Goal: Task Accomplishment & Management: Complete application form

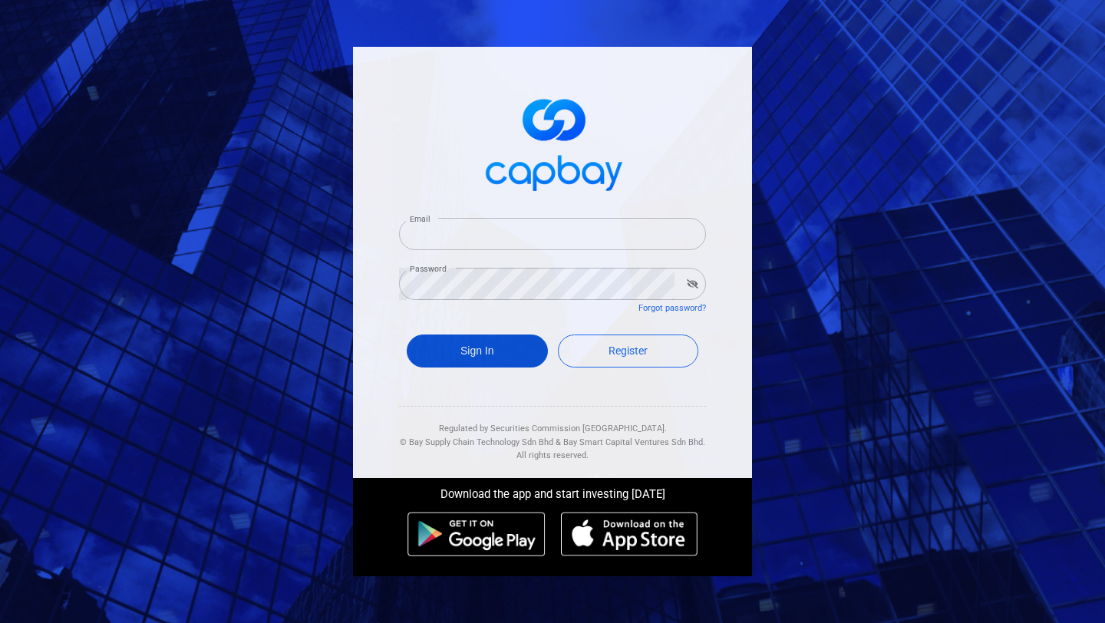
type input "[EMAIL_ADDRESS][DOMAIN_NAME]"
click at [489, 349] on button "Sign In" at bounding box center [477, 350] width 141 height 33
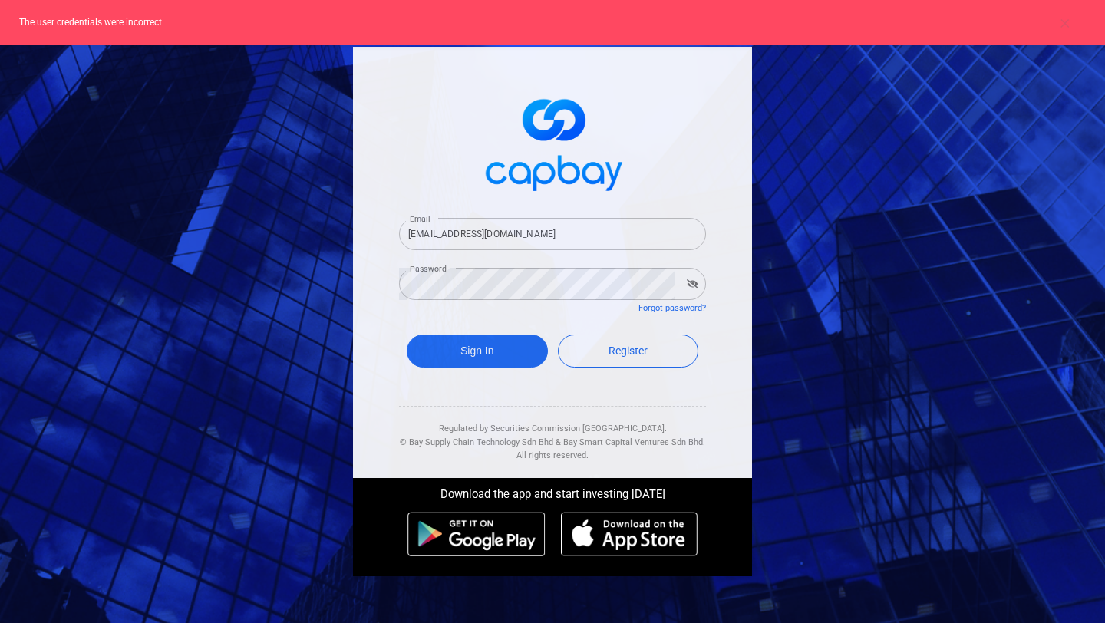
click at [690, 288] on button "button" at bounding box center [692, 283] width 24 height 21
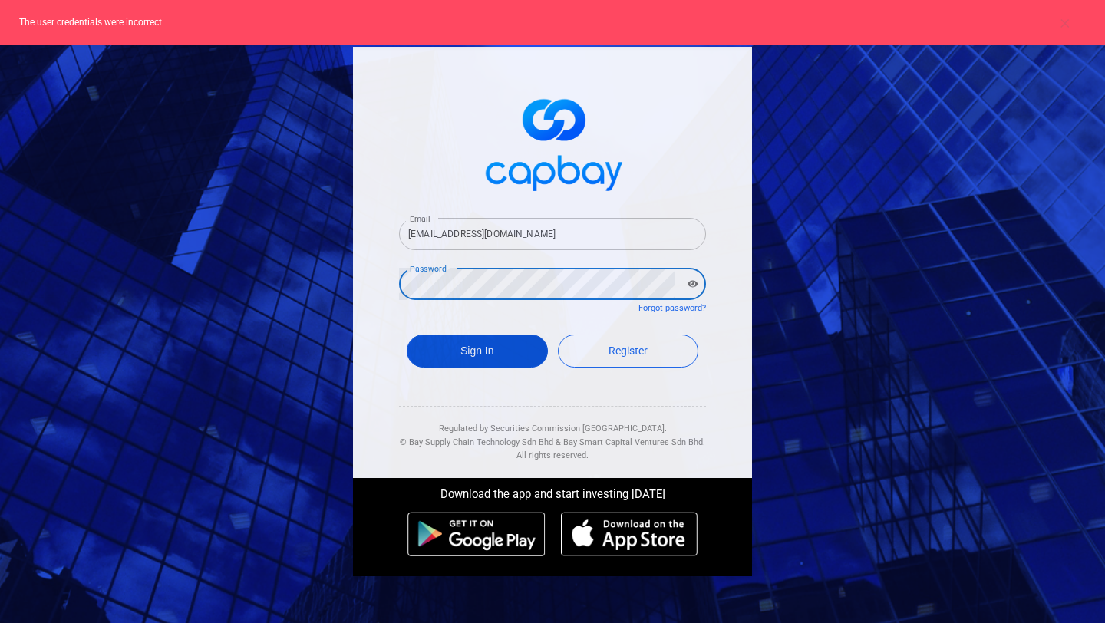
click at [436, 342] on button "Sign In" at bounding box center [477, 350] width 141 height 33
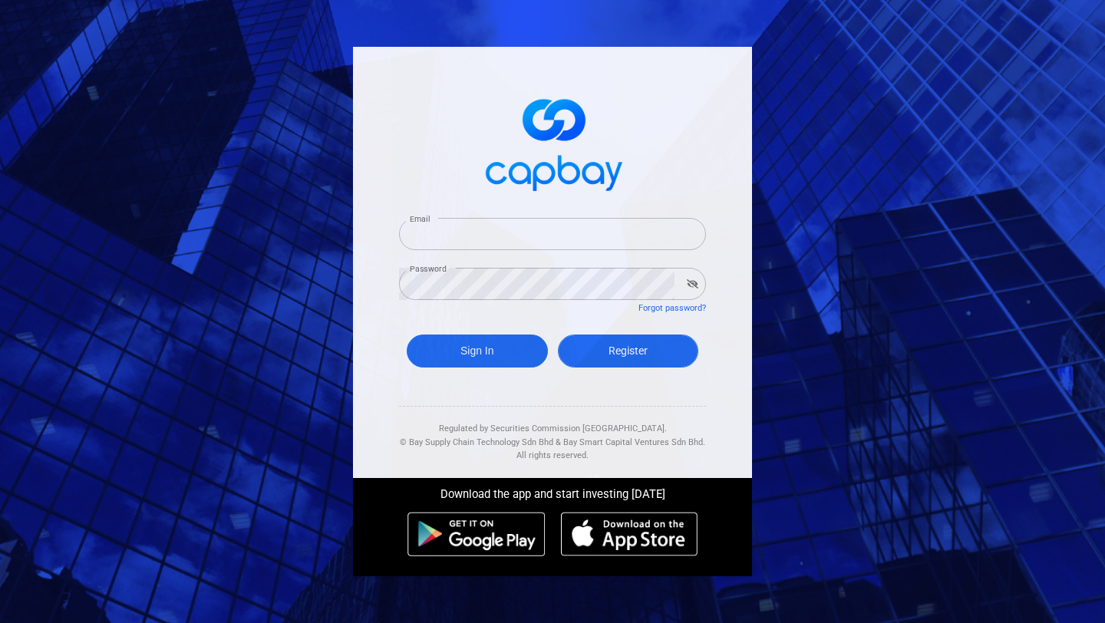
type input "[EMAIL_ADDRESS][DOMAIN_NAME]"
click at [628, 356] on span "Register" at bounding box center [627, 350] width 39 height 12
select select "MY"
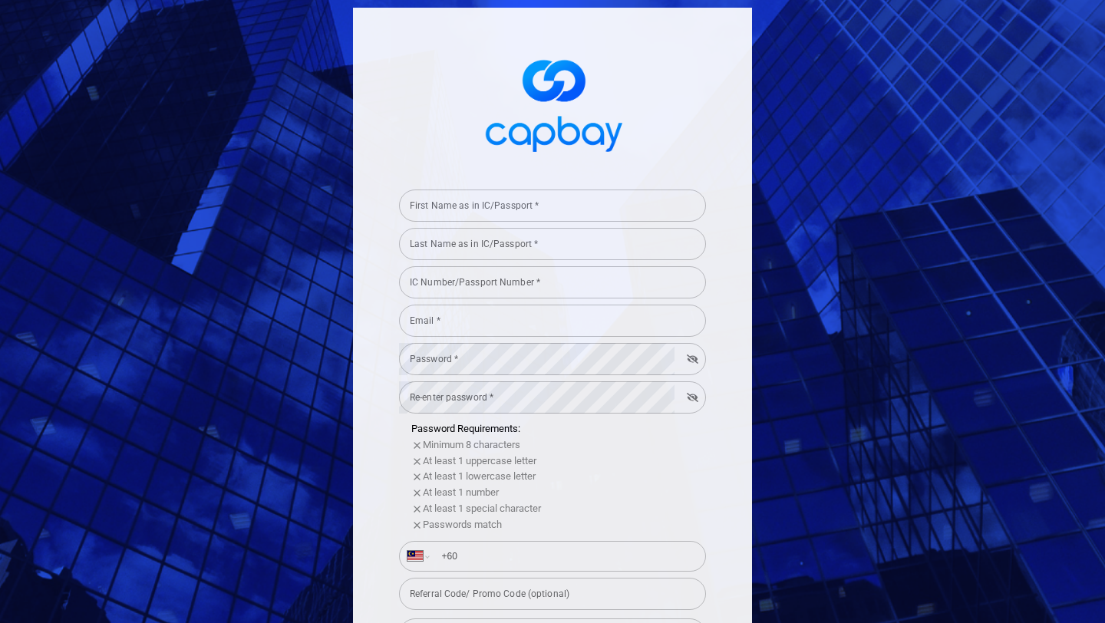
type input "[EMAIL_ADDRESS][DOMAIN_NAME]"
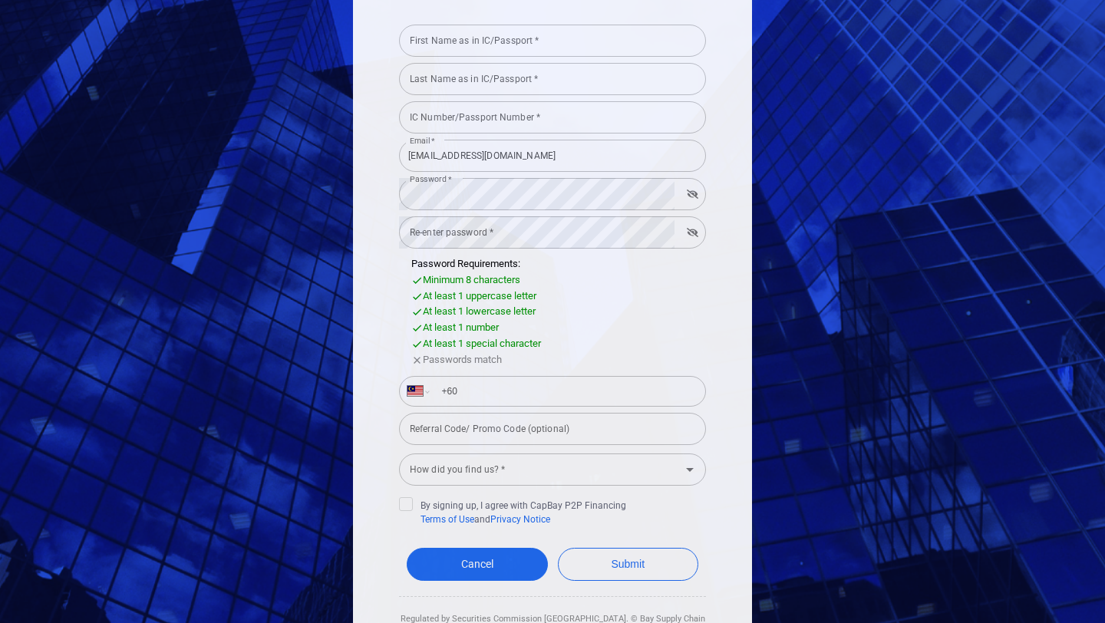
scroll to position [226, 0]
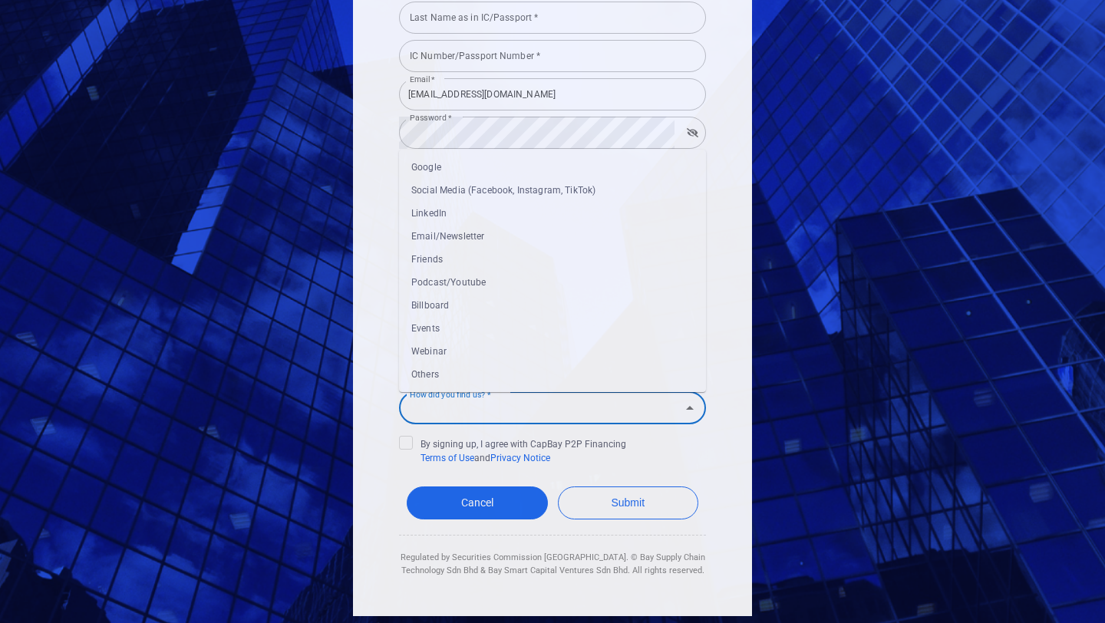
click at [558, 410] on input "How did you find us? *" at bounding box center [540, 408] width 272 height 28
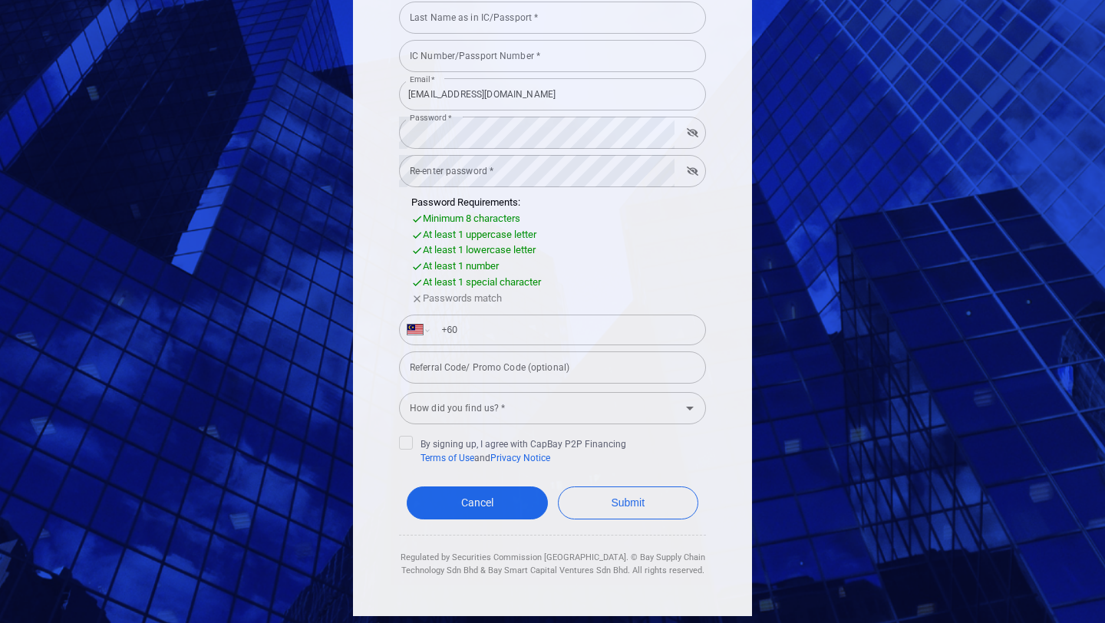
click at [759, 298] on div "First Name as in IC/Passport * First Name as in IC/Passport * Last Name as in I…" at bounding box center [552, 311] width 1105 height 623
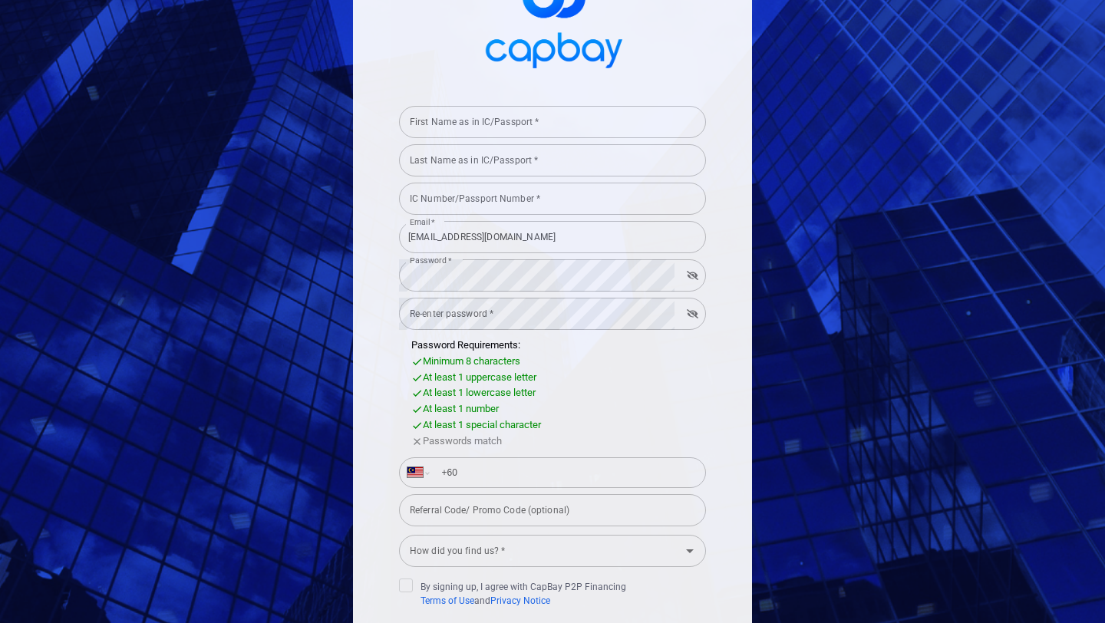
click at [504, 122] on input "First Name as in IC/Passport *" at bounding box center [552, 122] width 307 height 32
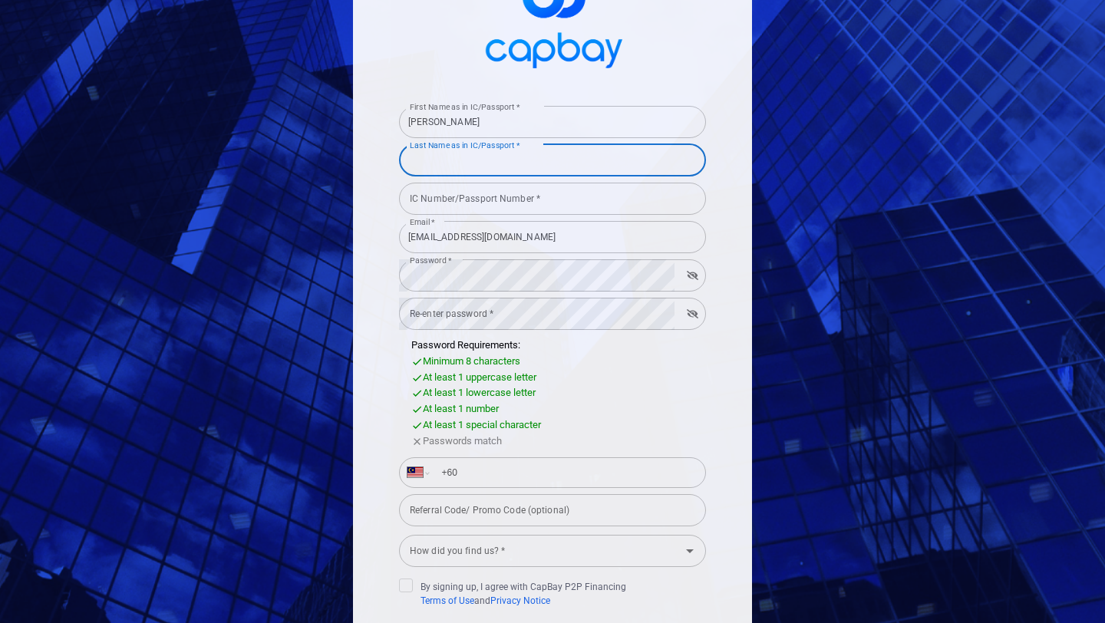
click at [500, 123] on input "MUHAMMAD FAREED BIN RAMLY" at bounding box center [552, 122] width 307 height 32
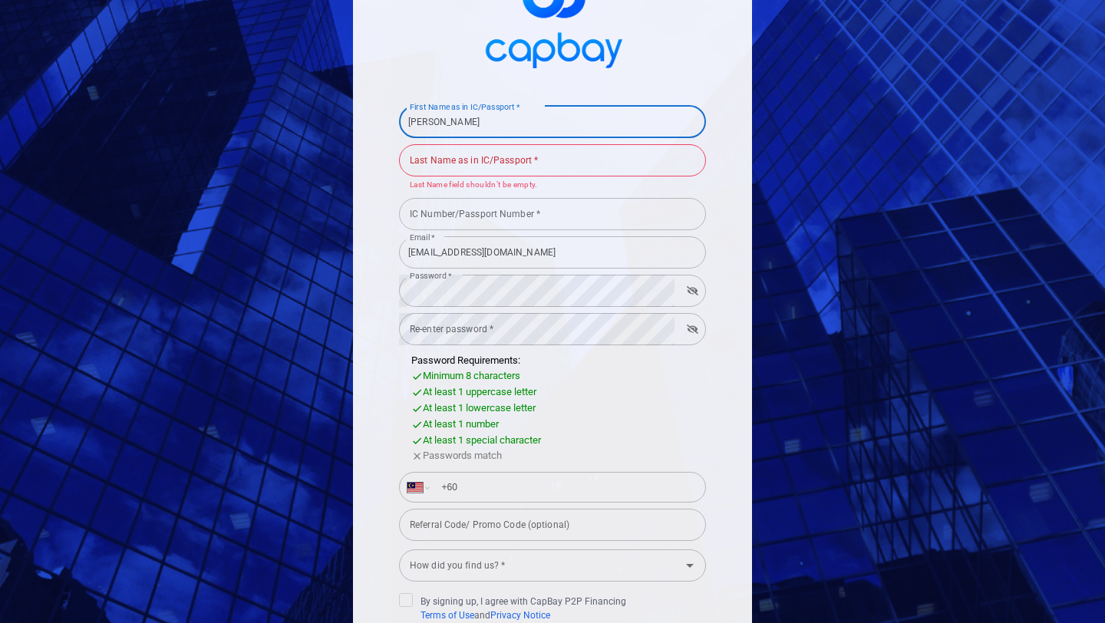
type input "MUHAMMAD FAREED"
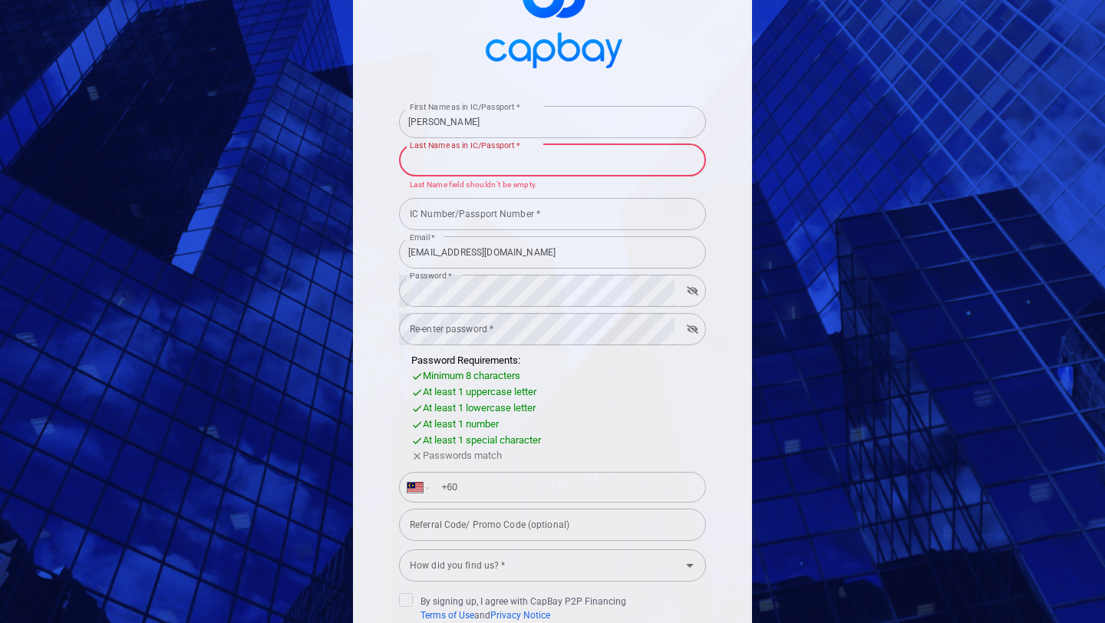
paste input "BIN RAMLY"
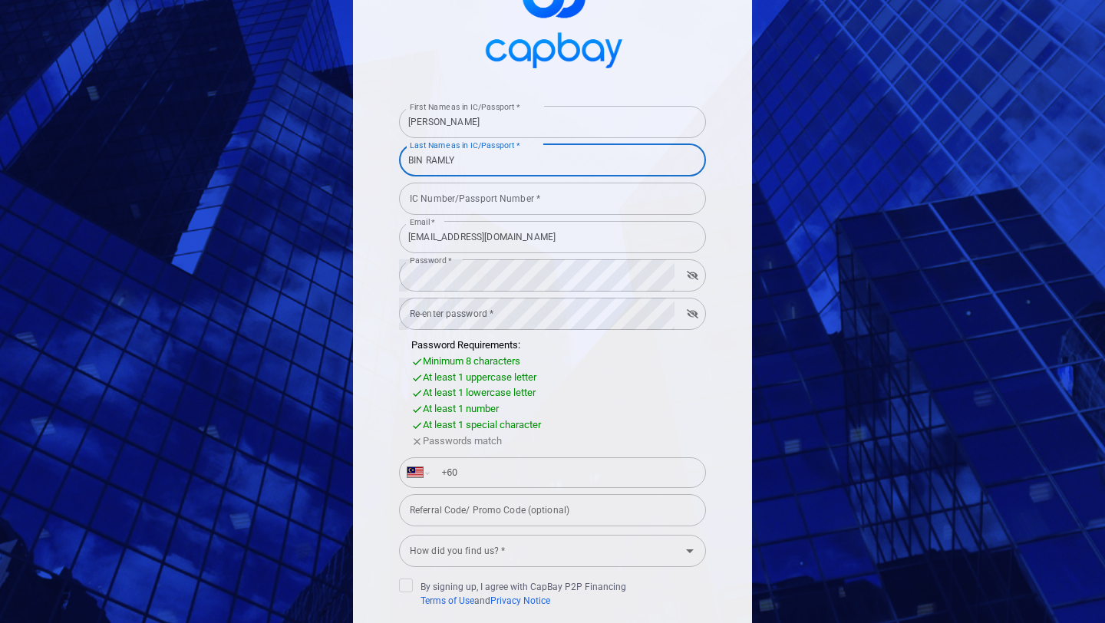
type input "BIN RAMLY"
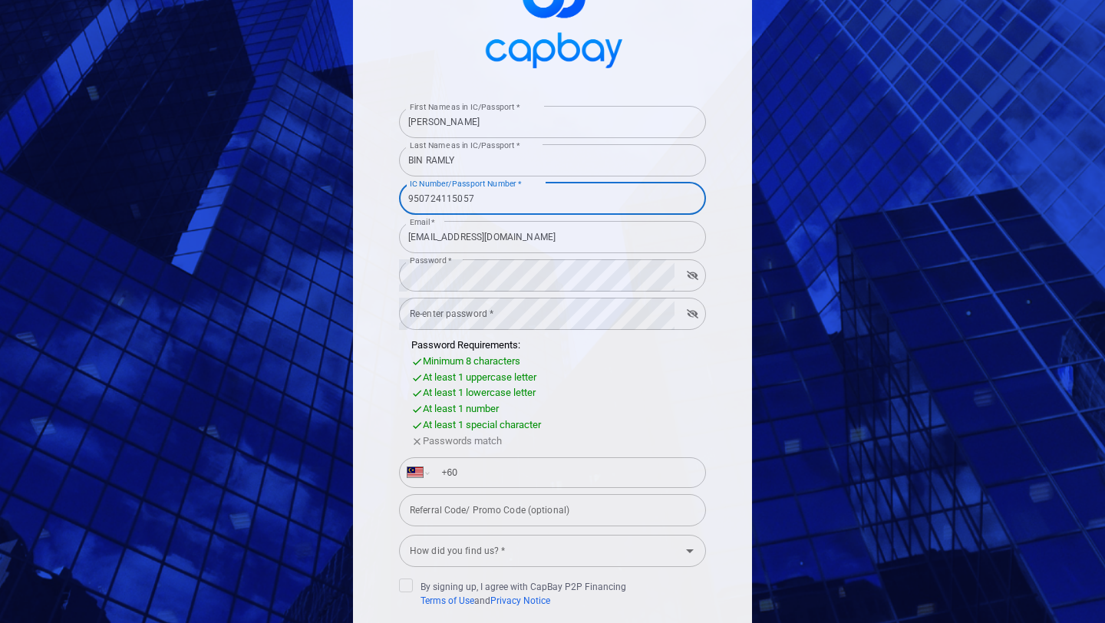
type input "950724115057"
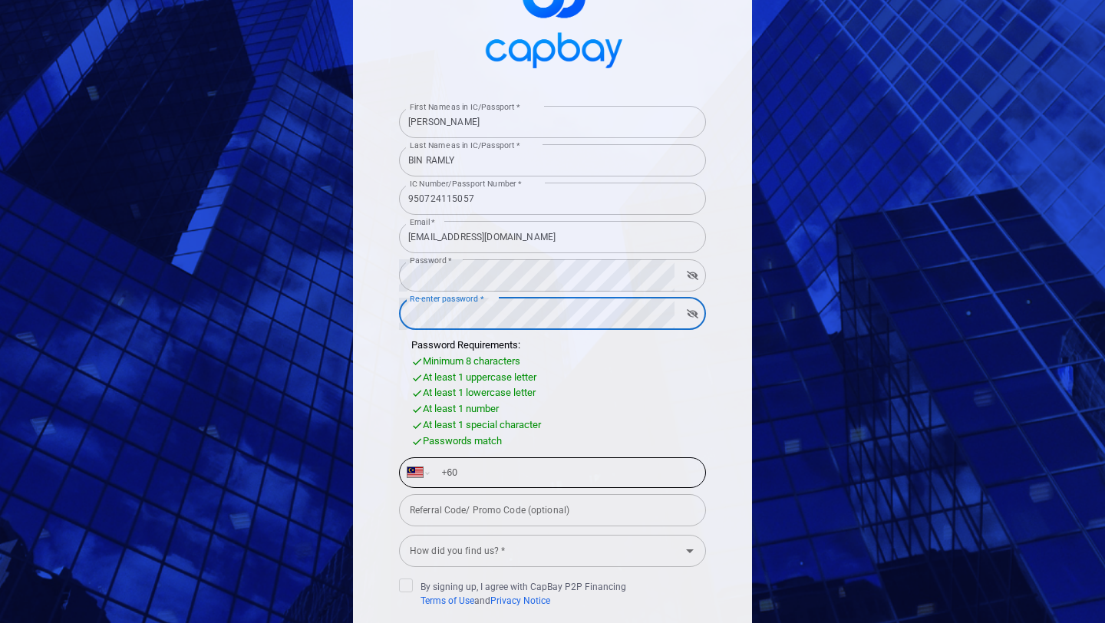
click at [511, 476] on input "+60" at bounding box center [564, 472] width 265 height 25
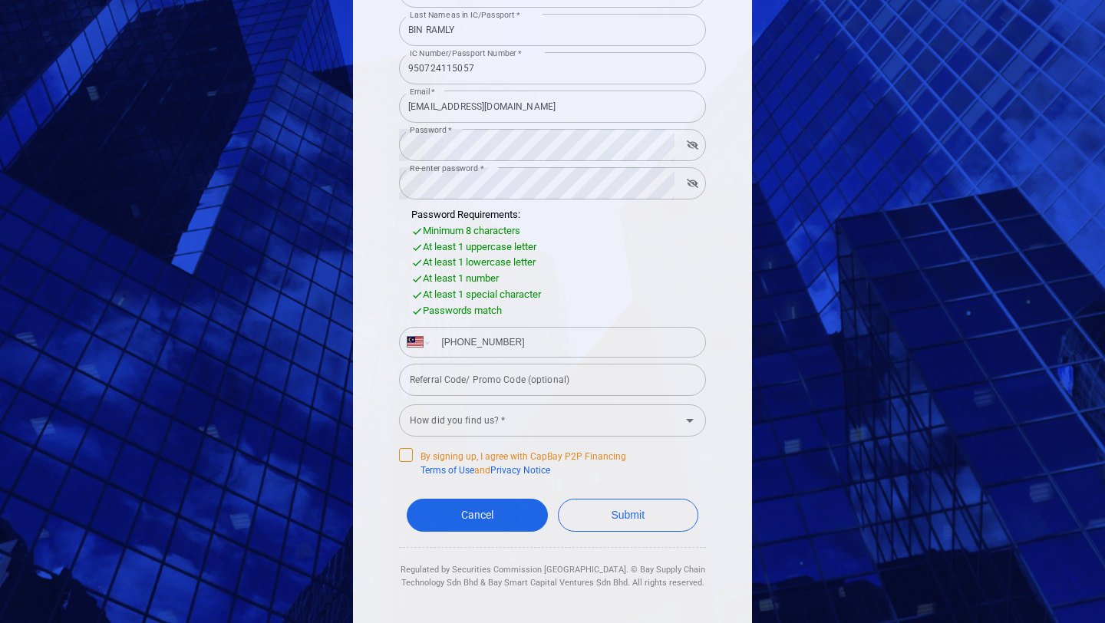
scroll to position [222, 0]
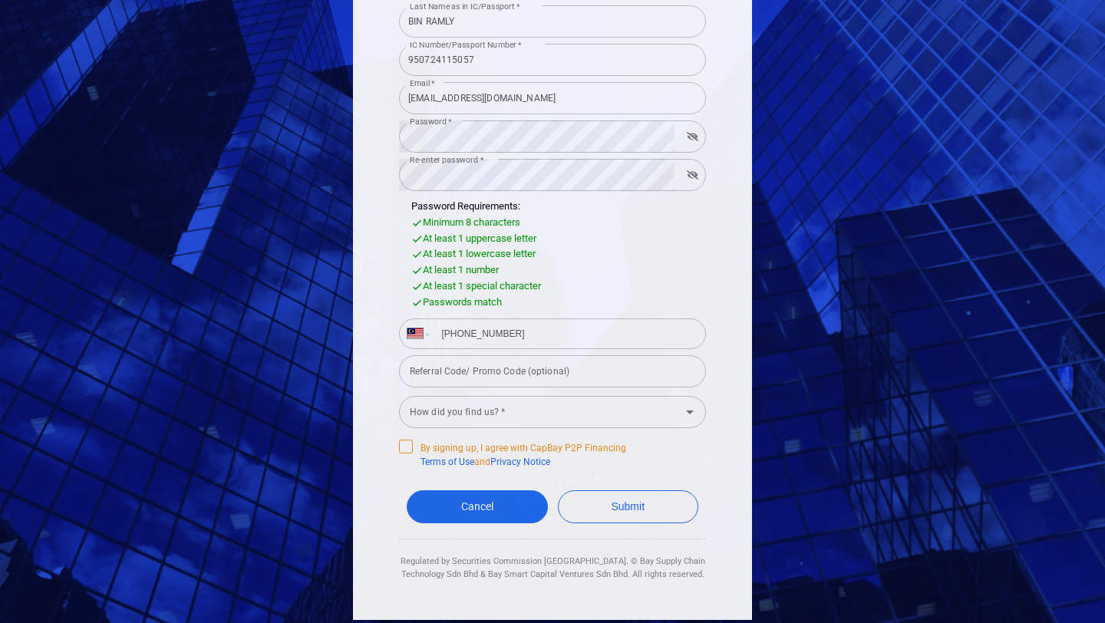
type input "+60 17 302 3419"
click at [403, 446] on icon at bounding box center [406, 445] width 12 height 12
click at [0, 0] on input "By signing up, I agree with CapBay P2P Financing Terms of Use and Privacy Notice" at bounding box center [0, 0] width 0 height 0
click at [619, 414] on input "How did you find us? *" at bounding box center [540, 411] width 272 height 28
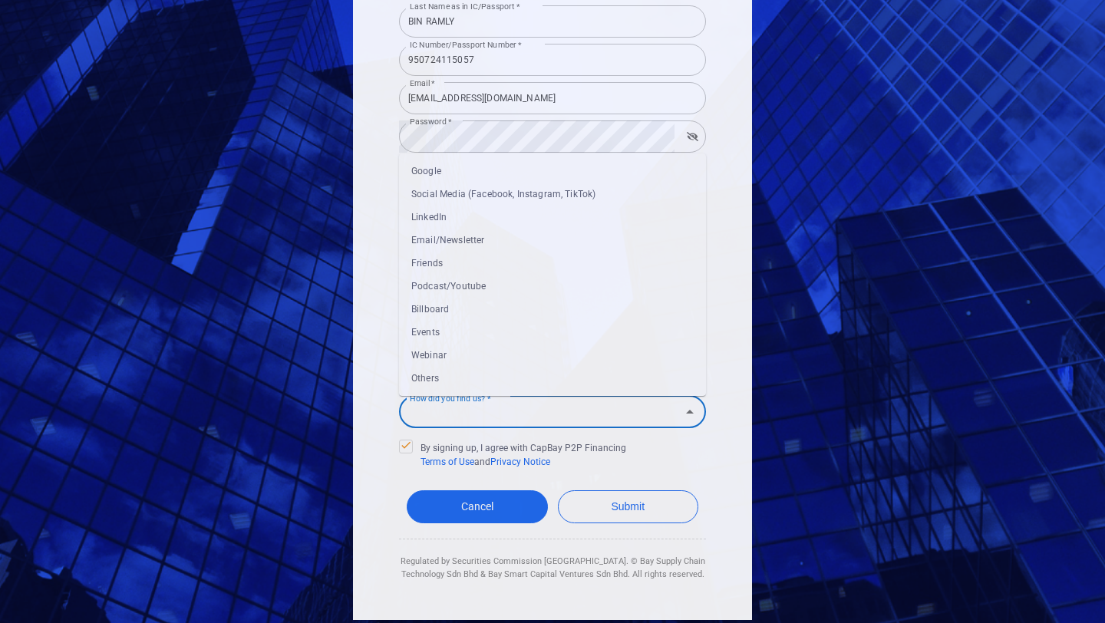
click at [440, 260] on li "Friends" at bounding box center [552, 263] width 307 height 23
type input "Friends"
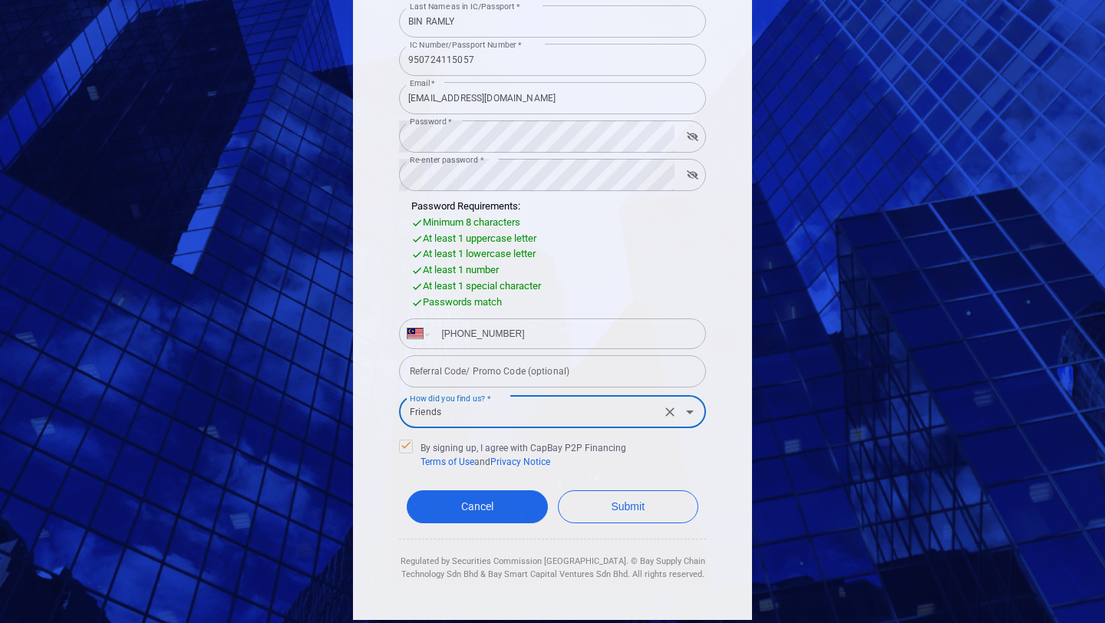
scroll to position [226, 0]
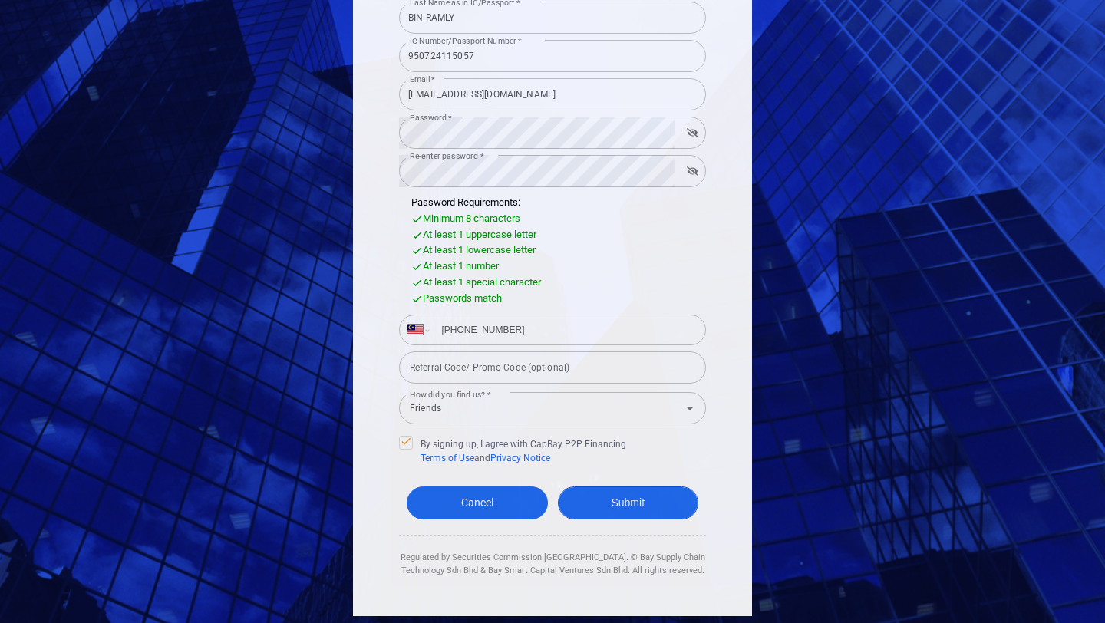
click at [608, 510] on button "Submit" at bounding box center [628, 502] width 141 height 33
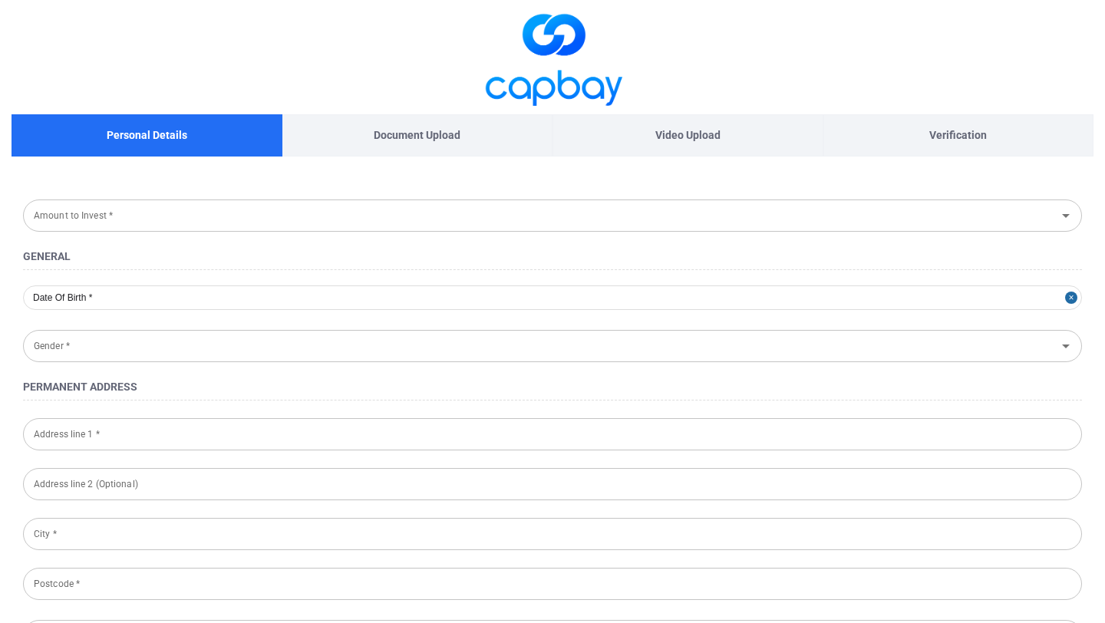
type input "Below RM 10,000"
type input "1995-07-24"
type input "Male"
type input "B-13-09, Residensi M Adora,"
type input "Jalan Wangsa Melawati 1,"
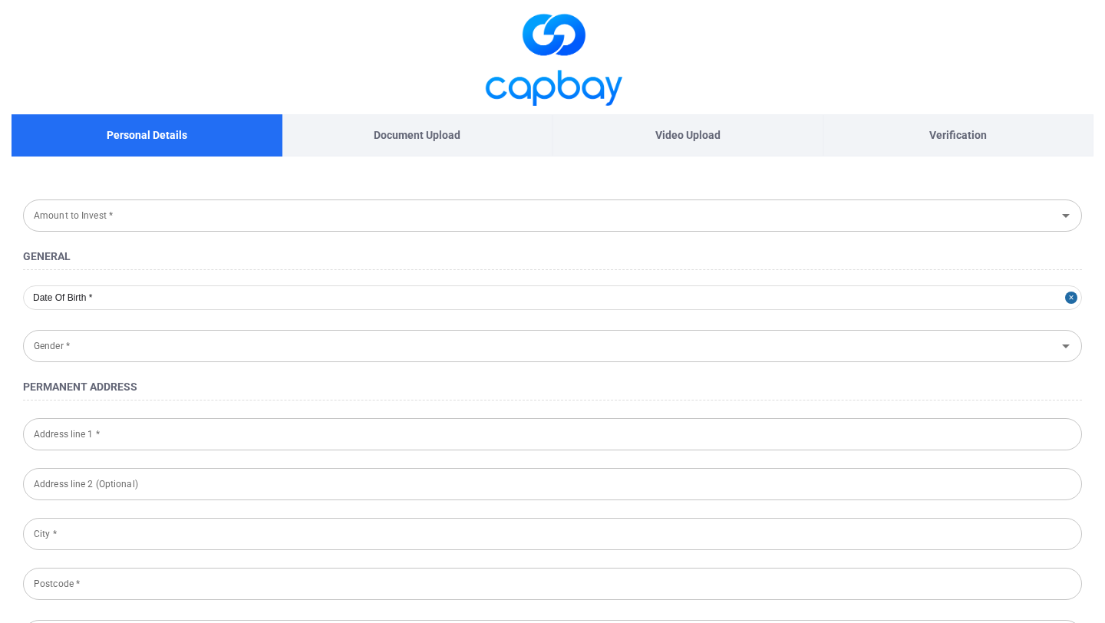
type input "Wangsa Melawati"
type input "53300"
type input "Kuala Lumpur"
type input "950724-11-5057"
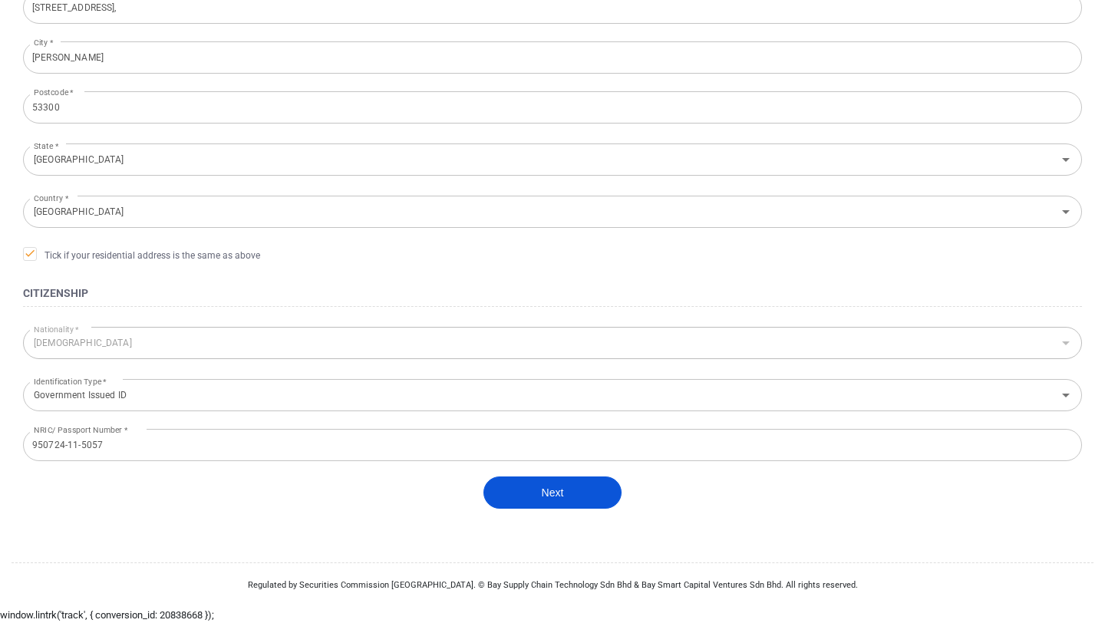
click at [546, 493] on button "Next" at bounding box center [552, 492] width 138 height 32
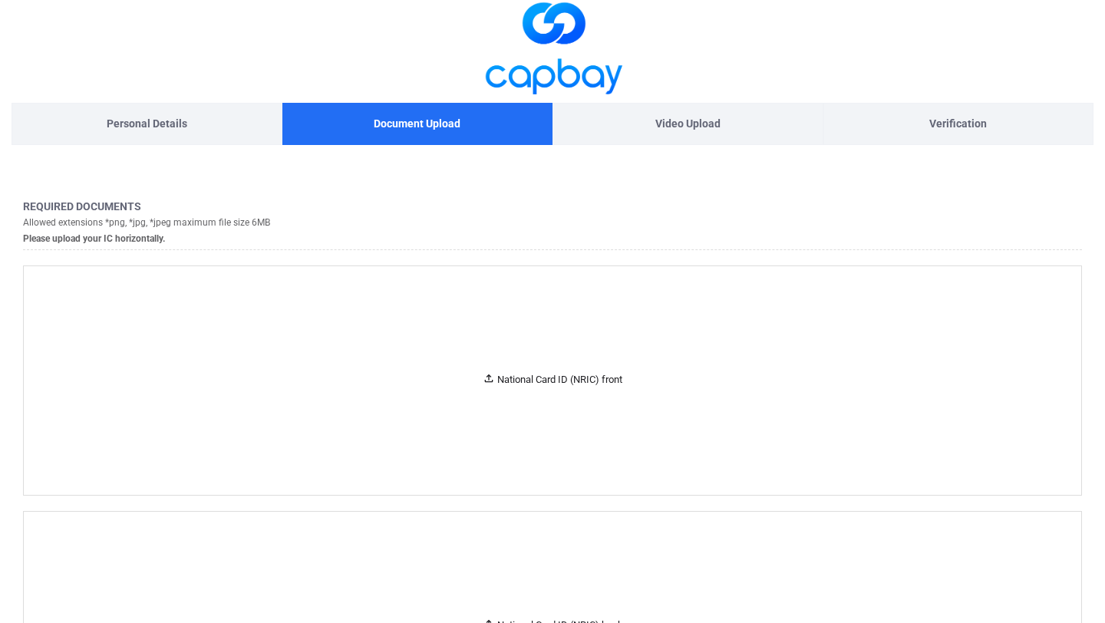
scroll to position [0, 0]
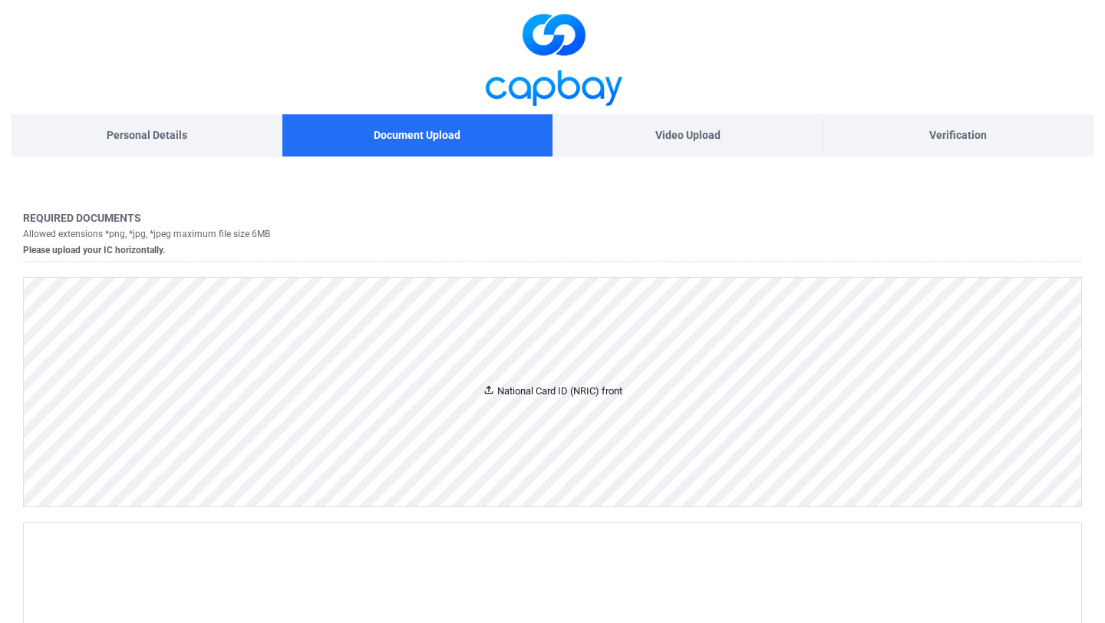
click at [460, 403] on div "National Card ID (NRIC) front" at bounding box center [552, 392] width 1057 height 229
click at [555, 406] on div "National Card ID (NRIC) front" at bounding box center [552, 392] width 1057 height 229
click at [573, 389] on div "National Card ID (NRIC) front" at bounding box center [553, 392] width 140 height 16
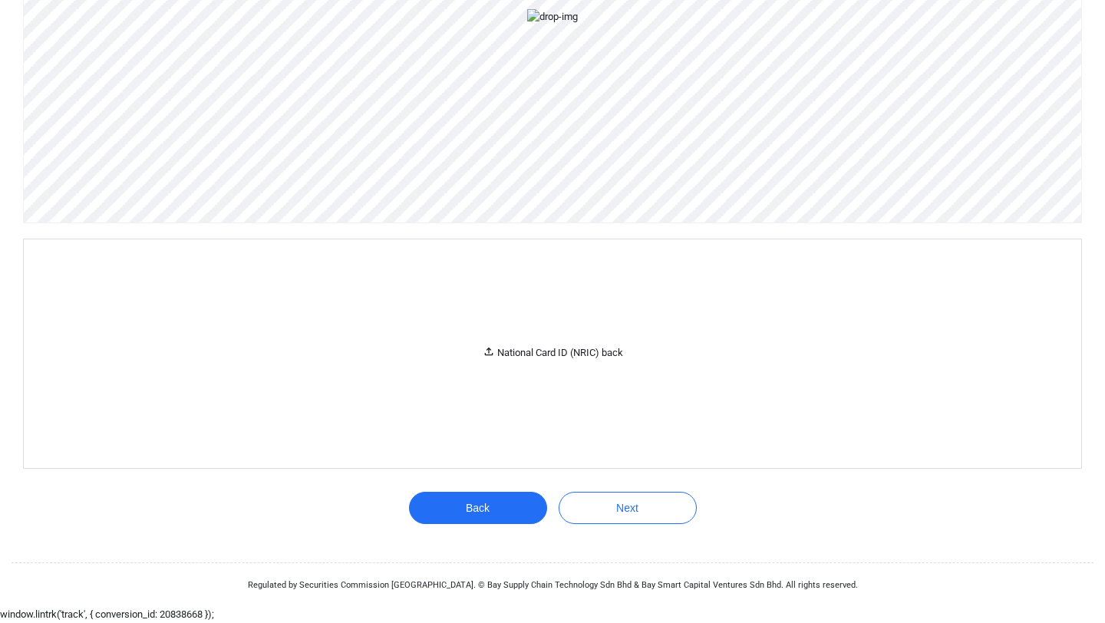
scroll to position [619, 0]
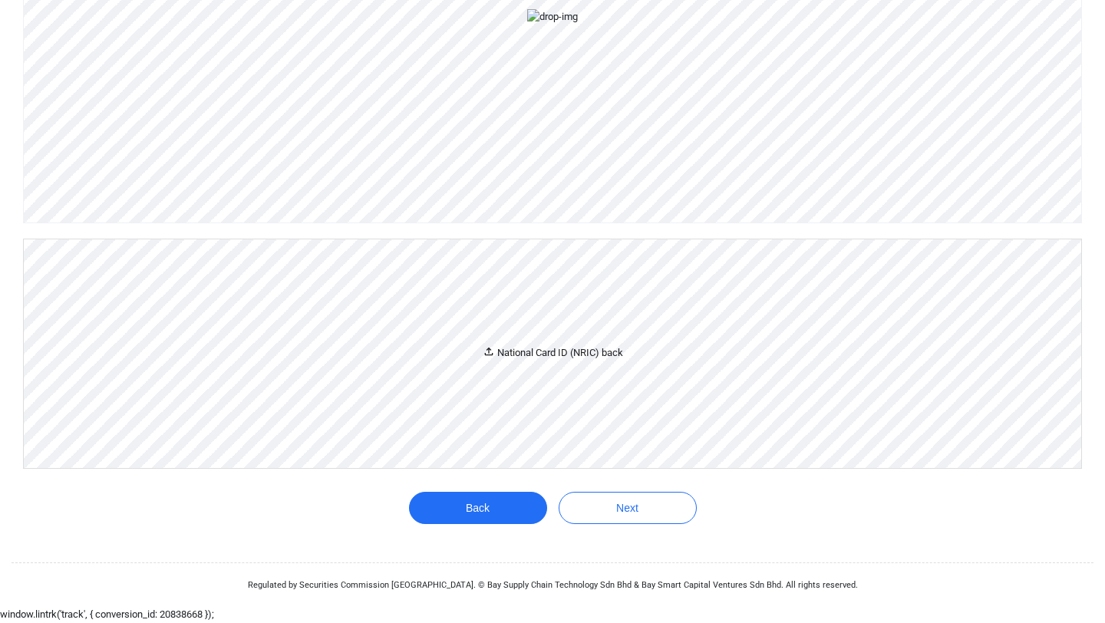
click at [575, 357] on div "National Card ID (NRIC) back" at bounding box center [553, 353] width 140 height 16
click at [621, 512] on button "Next" at bounding box center [627, 508] width 138 height 32
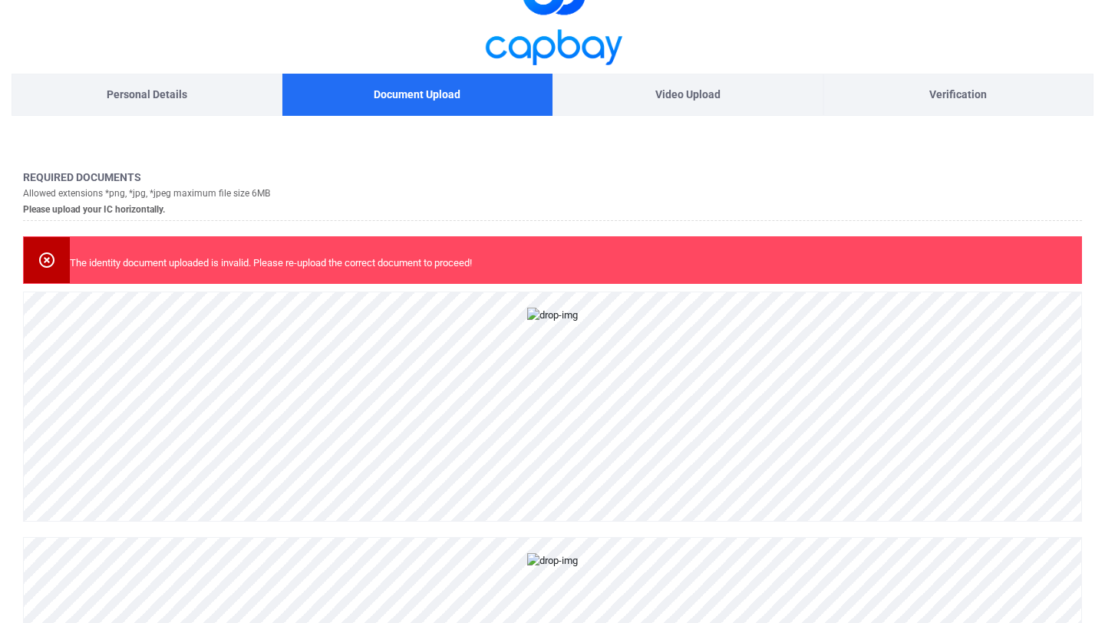
scroll to position [0, 0]
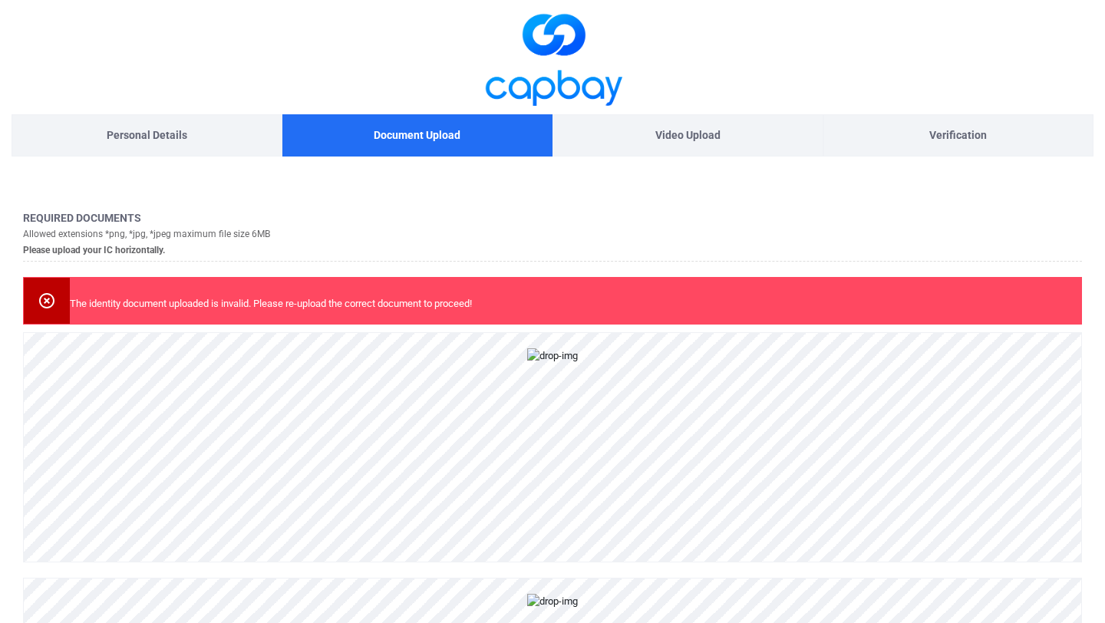
click at [700, 140] on p "Video Upload" at bounding box center [687, 135] width 65 height 17
